Goal: Task Accomplishment & Management: Manage account settings

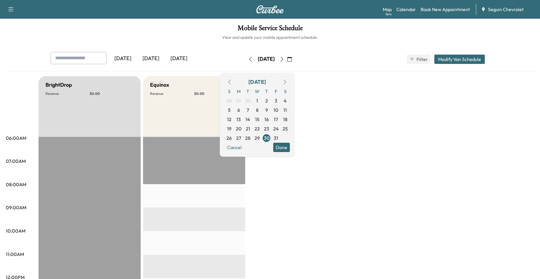
click at [56, 38] on h6 "View and update your mobile appointment schedule." at bounding box center [270, 37] width 528 height 6
drag, startPoint x: 367, startPoint y: 245, endPoint x: 356, endPoint y: 236, distance: 13.7
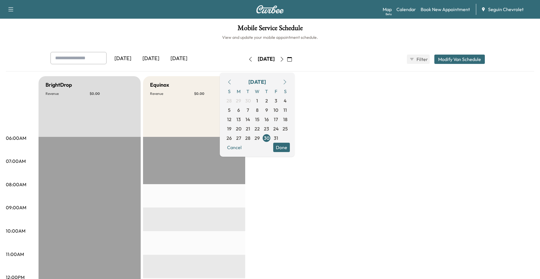
click at [284, 60] on icon "button" at bounding box center [282, 59] width 5 height 5
click at [292, 59] on icon "button" at bounding box center [289, 59] width 5 height 5
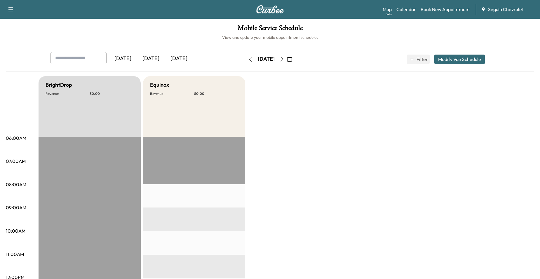
click at [292, 59] on icon "button" at bounding box center [289, 59] width 5 height 5
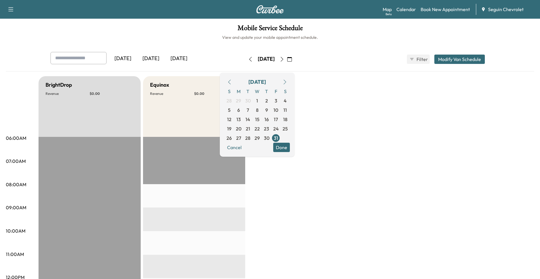
click at [232, 82] on icon "button" at bounding box center [229, 82] width 5 height 5
click at [260, 129] on span "24" at bounding box center [258, 128] width 6 height 7
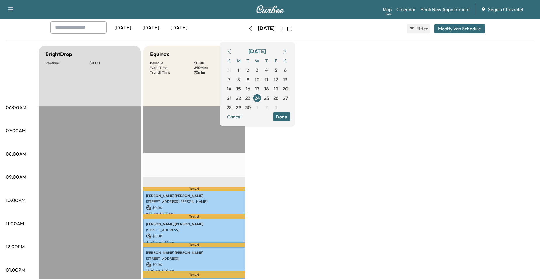
scroll to position [29, 0]
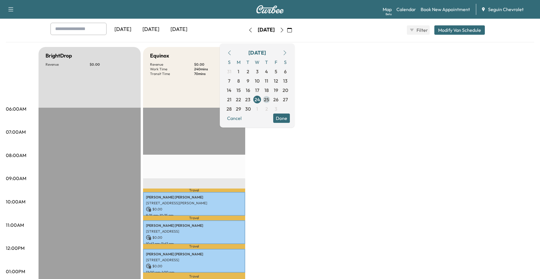
click at [269, 98] on span "25" at bounding box center [266, 99] width 5 height 7
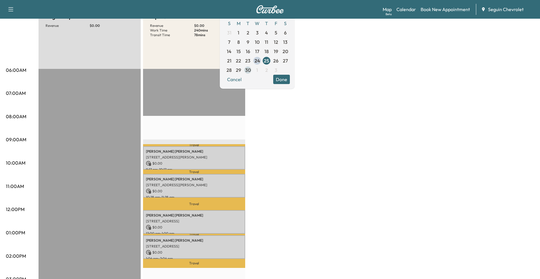
scroll to position [88, 0]
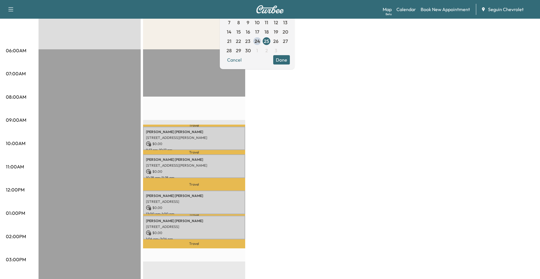
click at [265, 106] on div "BrightDrop Revenue $ 0.00 EST Start Equinox Revenue $ 0.00 Work Time 240 mins T…" at bounding box center [287, 208] width 496 height 438
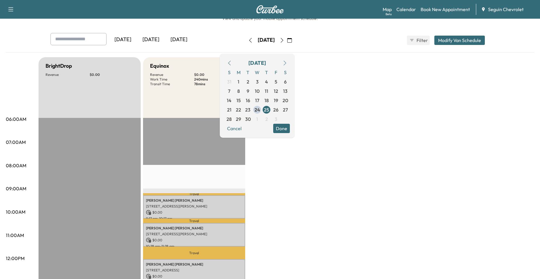
scroll to position [29, 0]
